Goal: Find contact information: Find contact information

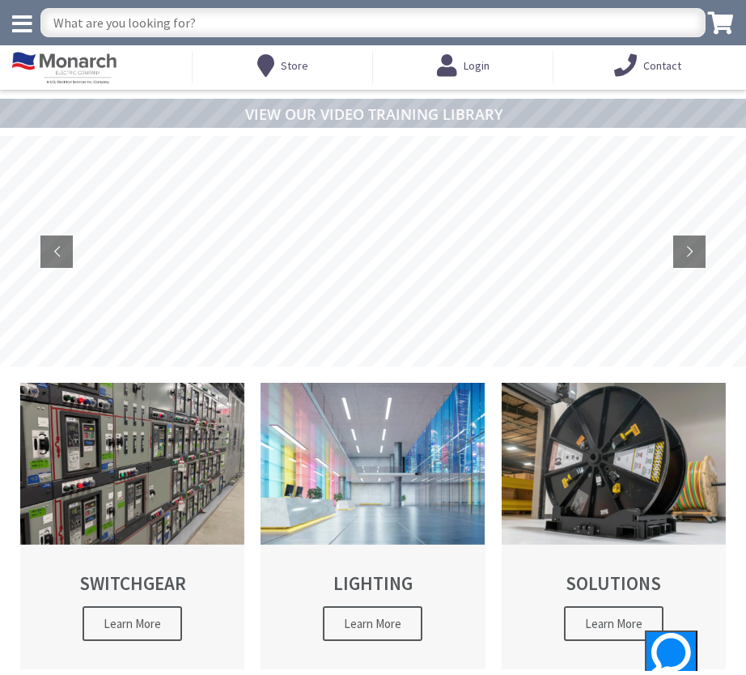
click at [23, 19] on icon at bounding box center [22, 24] width 20 height 23
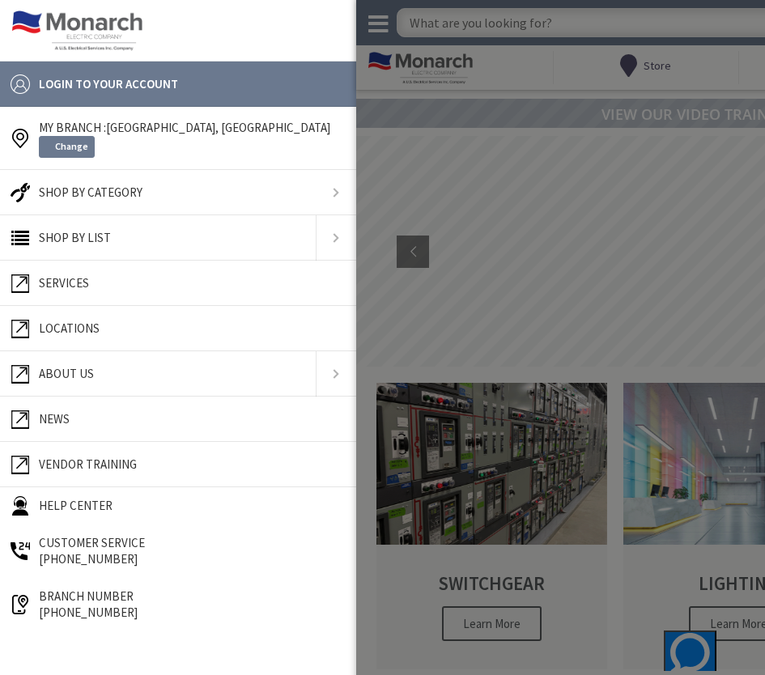
click at [79, 330] on span "Locations" at bounding box center [69, 328] width 61 height 15
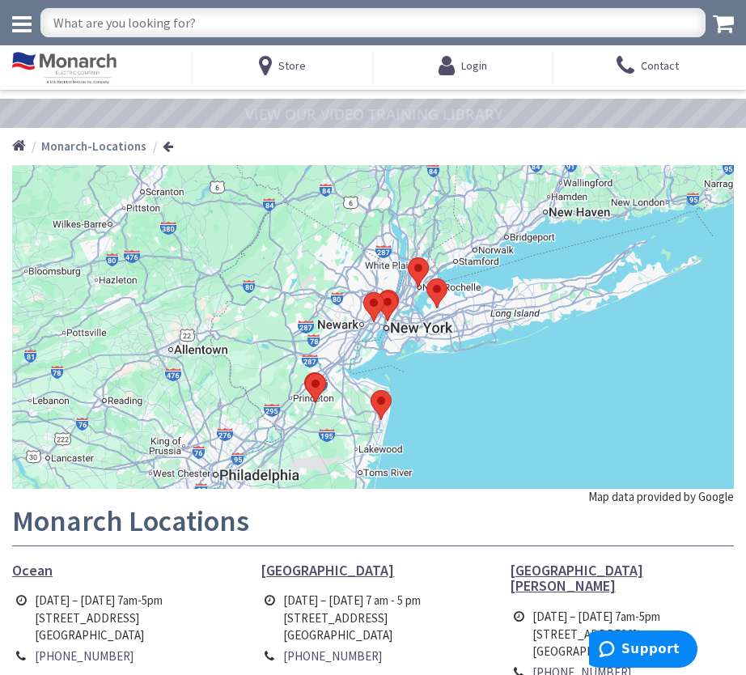
scroll to position [248, 0]
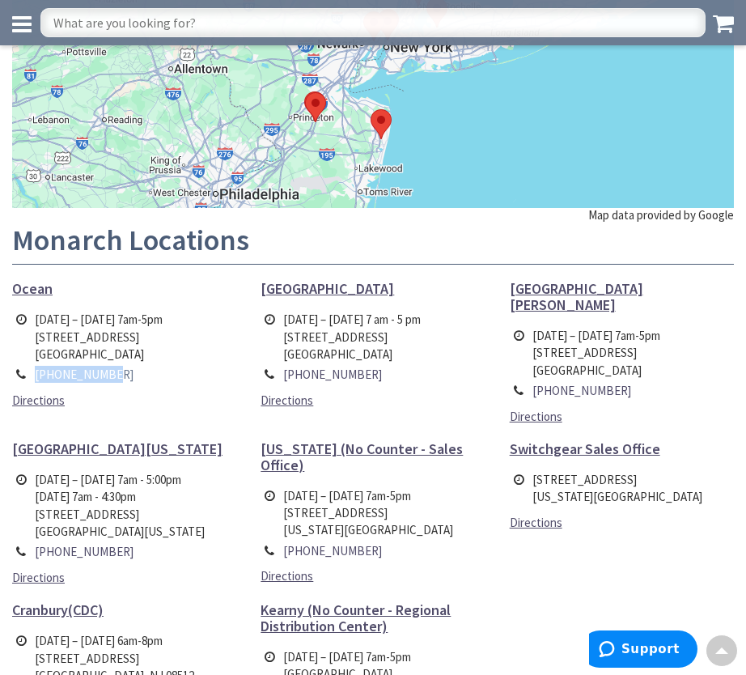
drag, startPoint x: 117, startPoint y: 376, endPoint x: 36, endPoint y: 374, distance: 80.2
click at [36, 374] on td "[PHONE_NUMBER]" at bounding box center [99, 374] width 136 height 20
copy link "[PHONE_NUMBER]"
